Goal: Transaction & Acquisition: Purchase product/service

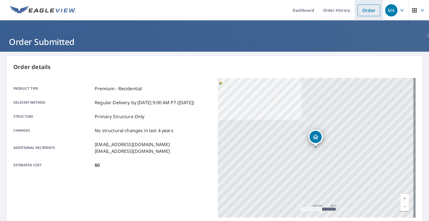
click at [360, 8] on link "Order" at bounding box center [369, 10] width 23 height 12
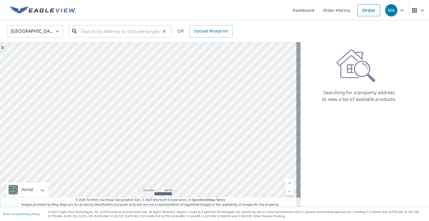
click at [123, 32] on input "text" at bounding box center [121, 31] width 80 height 16
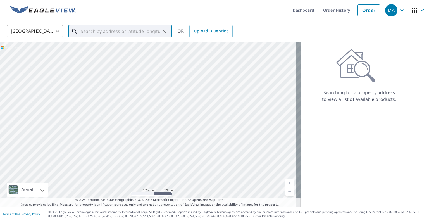
paste input "[STREET_ADDRESS][PERSON_NAME][PERSON_NAME]"
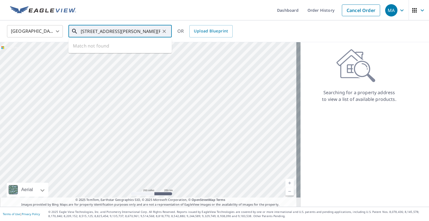
scroll to position [0, 32]
type input "[STREET_ADDRESS][PERSON_NAME][PERSON_NAME]"
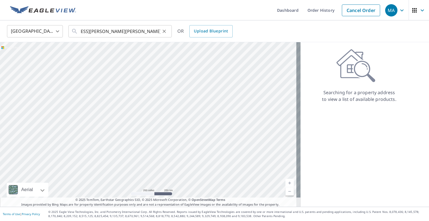
scroll to position [0, 0]
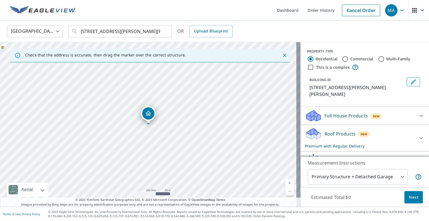
click at [351, 176] on body "MA MA Dashboard Order History Cancel Order MA [GEOGRAPHIC_DATA] [GEOGRAPHIC_DAT…" at bounding box center [214, 110] width 429 height 221
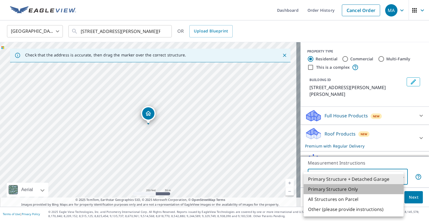
click at [348, 188] on li "Primary Structure Only" at bounding box center [354, 189] width 100 height 10
type input "2"
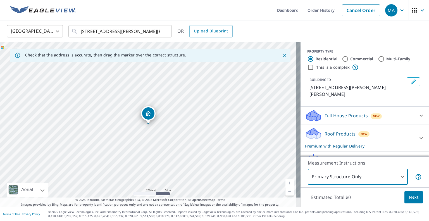
click at [405, 196] on button "Next" at bounding box center [414, 197] width 18 height 13
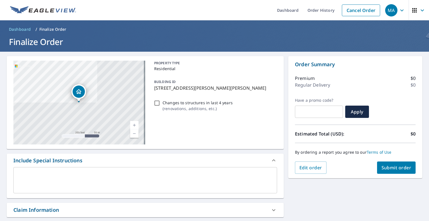
click at [306, 200] on div "[STREET_ADDRESS][GEOGRAPHIC_DATA][PERSON_NAME][PERSON_NAME] A standard road map…" at bounding box center [214, 195] width 429 height 286
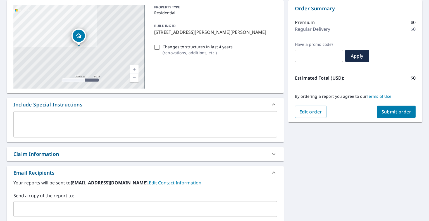
scroll to position [84, 0]
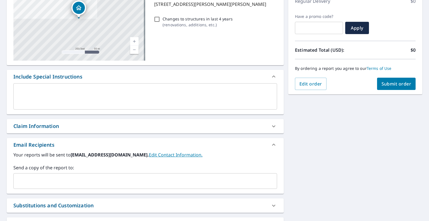
click at [205, 179] on input "text" at bounding box center [141, 181] width 250 height 11
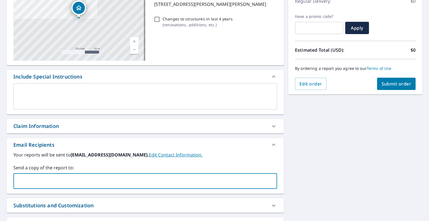
paste input "[EMAIL_ADDRESS][DOMAIN_NAME]"
type input "[EMAIL_ADDRESS][DOMAIN_NAME]"
checkbox input "true"
click at [180, 186] on input "text" at bounding box center [178, 181] width 178 height 11
paste input "[EMAIL_ADDRESS][DOMAIN_NAME]"
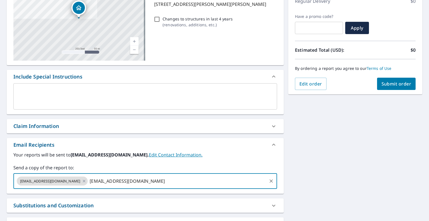
type input "[EMAIL_ADDRESS][DOMAIN_NAME]"
checkbox input "true"
click at [333, 170] on div "[STREET_ADDRESS][GEOGRAPHIC_DATA][PERSON_NAME][PERSON_NAME] A standard road map…" at bounding box center [214, 111] width 429 height 286
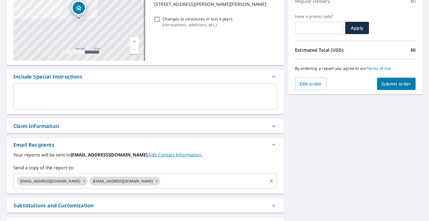
click at [236, 176] on input "text" at bounding box center [213, 181] width 105 height 11
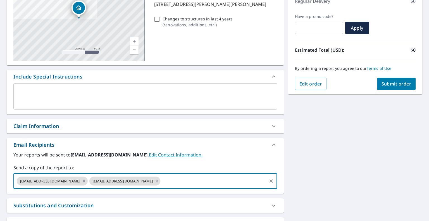
paste input "[EMAIL_ADDRESS][DOMAIN_NAME]"
type input "[EMAIL_ADDRESS][DOMAIN_NAME]"
click at [334, 161] on div "[STREET_ADDRESS][GEOGRAPHIC_DATA][PERSON_NAME][PERSON_NAME] A standard road map…" at bounding box center [214, 111] width 429 height 286
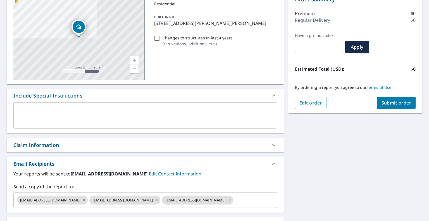
scroll to position [18, 0]
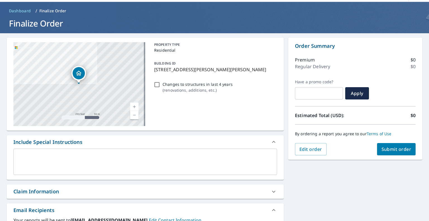
click at [387, 152] on span "Submit order" at bounding box center [397, 149] width 30 height 6
checkbox input "true"
